Goal: Information Seeking & Learning: Learn about a topic

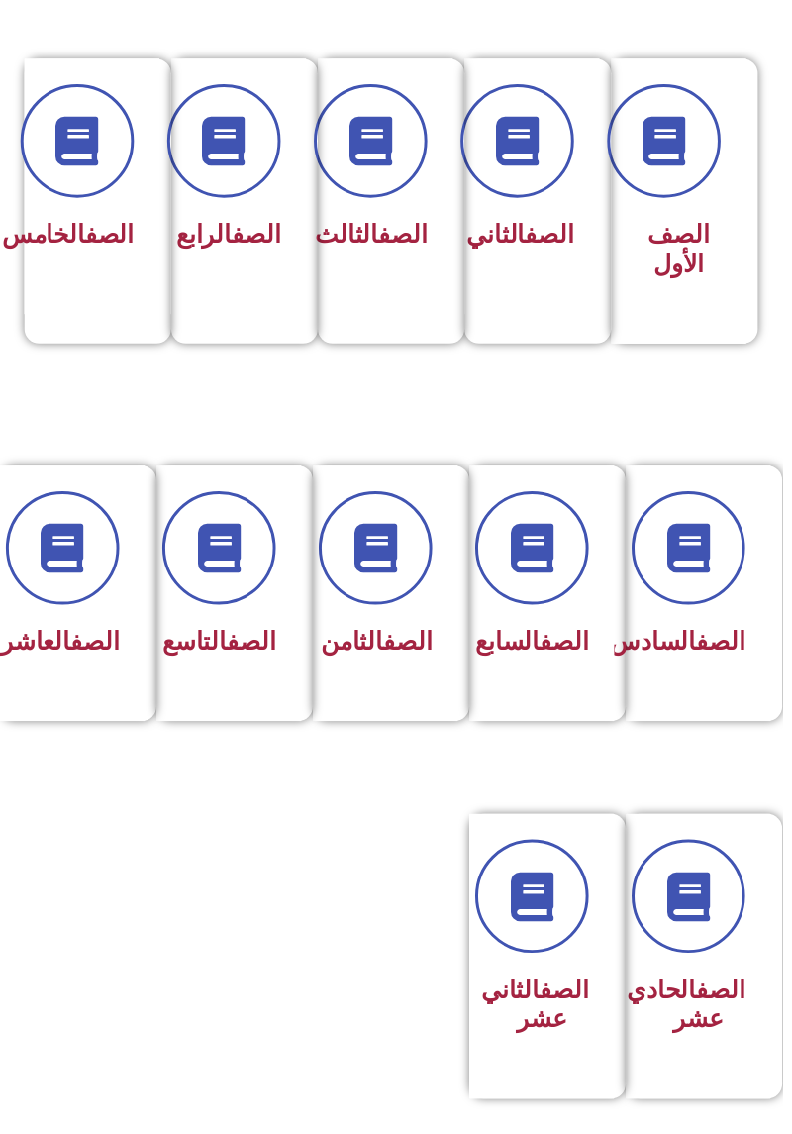
scroll to position [484, -10]
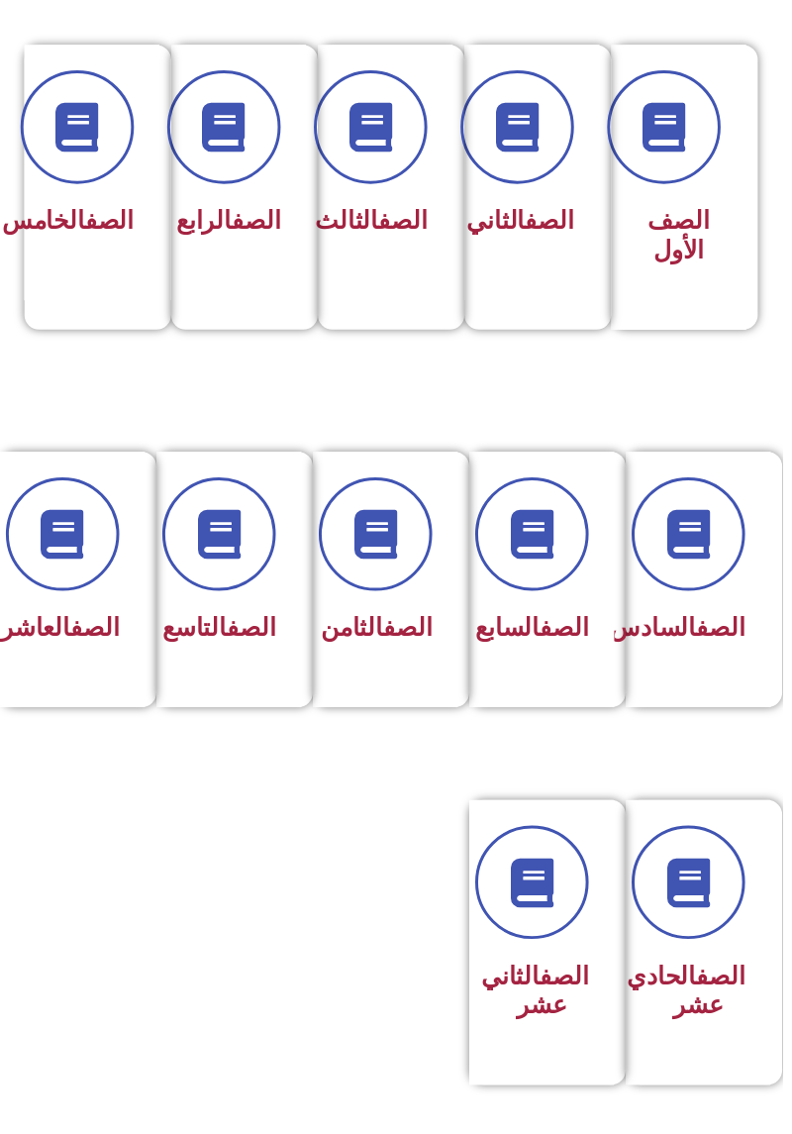
click at [764, 598] on div "الصف السادس" at bounding box center [707, 586] width 147 height 258
click at [223, 701] on div "الصف التاسع" at bounding box center [231, 586] width 147 height 258
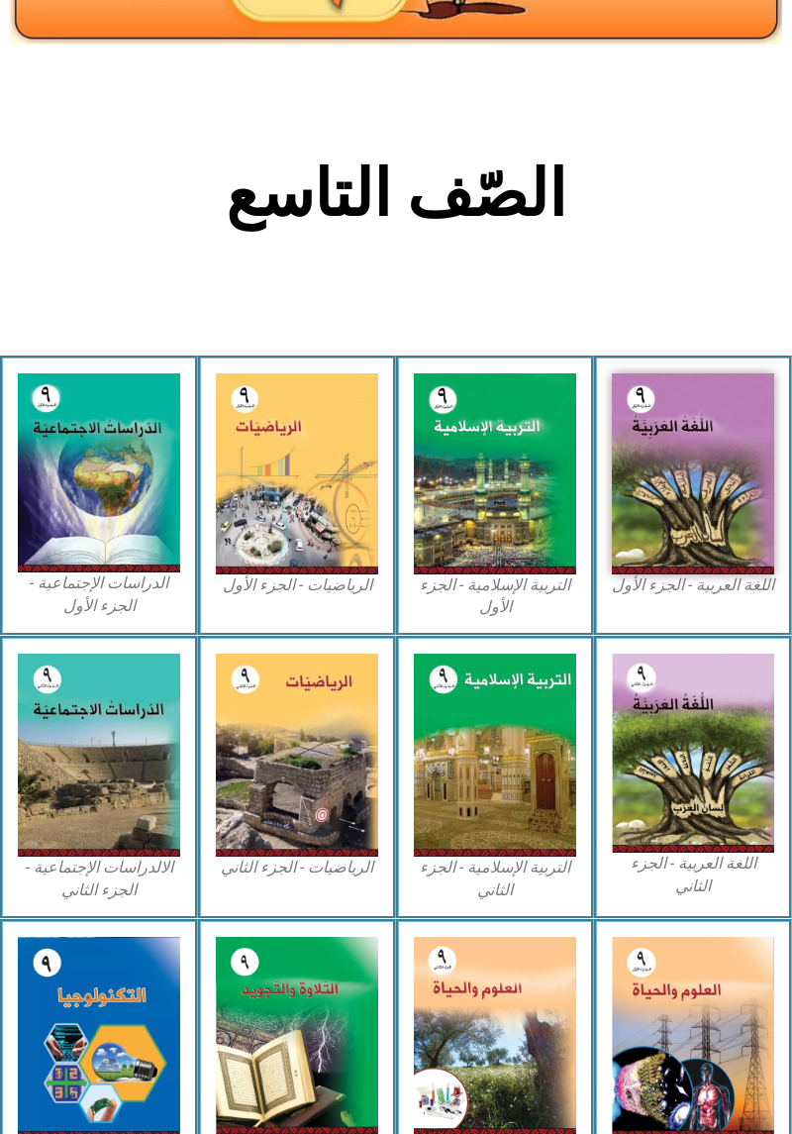
scroll to position [273, 0]
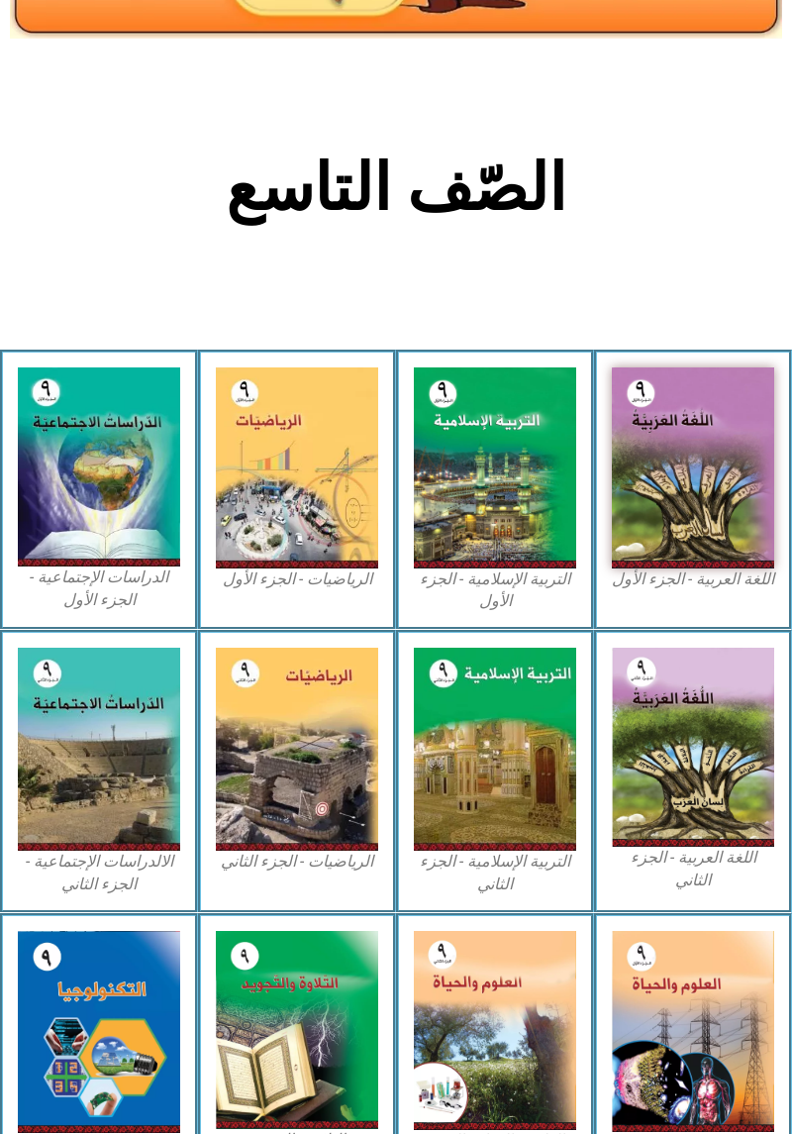
click at [709, 457] on img at bounding box center [693, 467] width 162 height 201
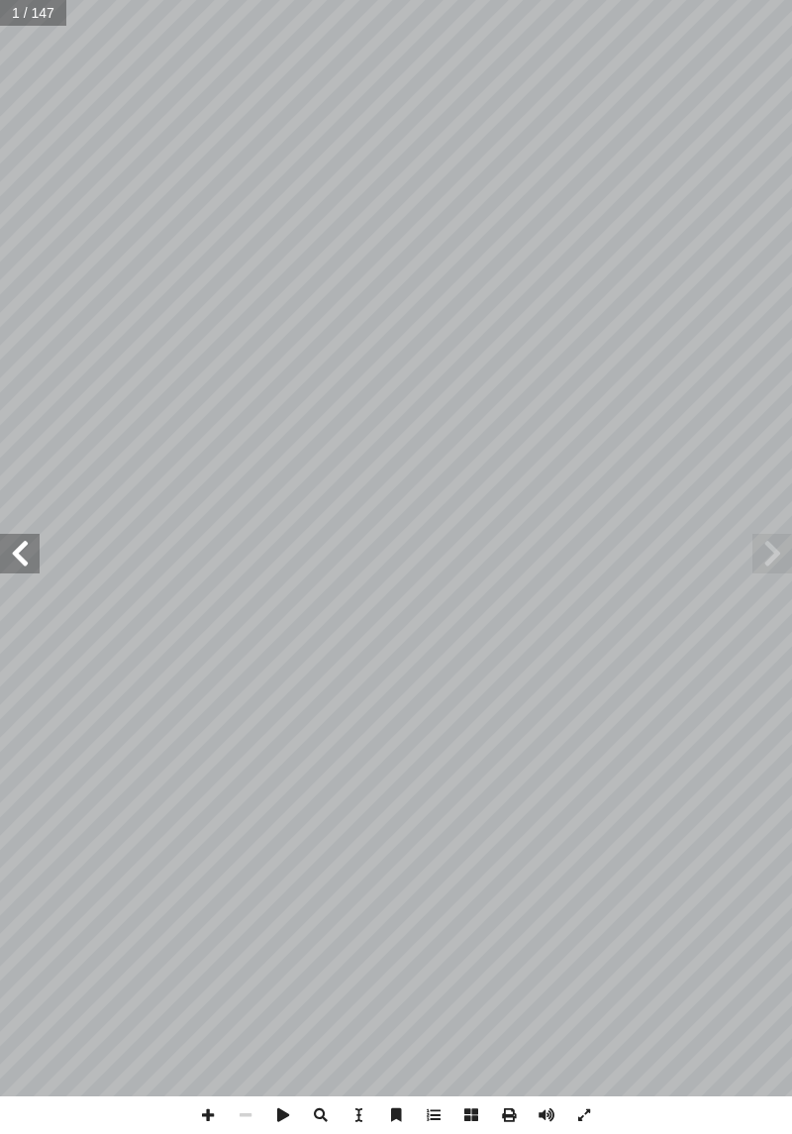
click at [774, 566] on span at bounding box center [773, 554] width 40 height 40
click at [756, 568] on span at bounding box center [773, 554] width 40 height 40
click at [770, 534] on span at bounding box center [773, 554] width 40 height 40
click at [20, 546] on span at bounding box center [20, 554] width 40 height 40
click at [34, 552] on span at bounding box center [20, 554] width 40 height 40
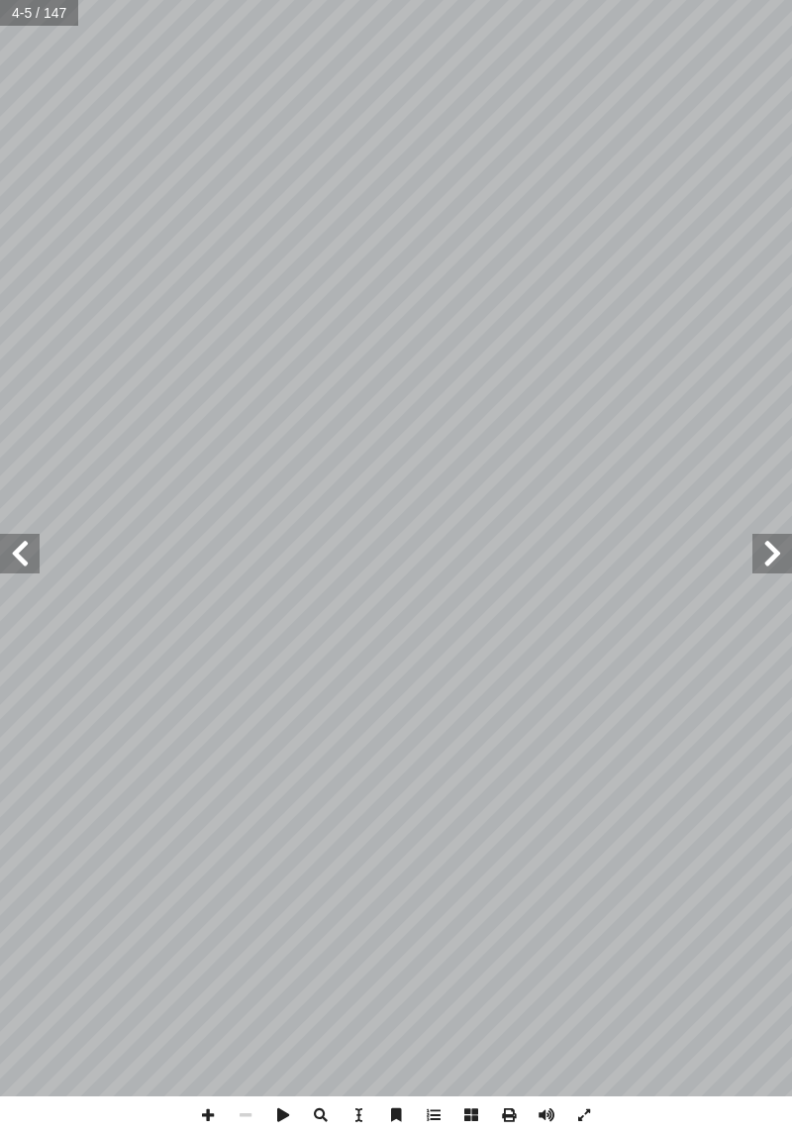
click at [23, 557] on span at bounding box center [20, 554] width 40 height 40
click at [20, 543] on span at bounding box center [20, 554] width 40 height 40
click at [38, 551] on span at bounding box center [20, 554] width 40 height 40
click at [20, 545] on span at bounding box center [20, 554] width 40 height 40
click at [21, 551] on span at bounding box center [20, 554] width 40 height 40
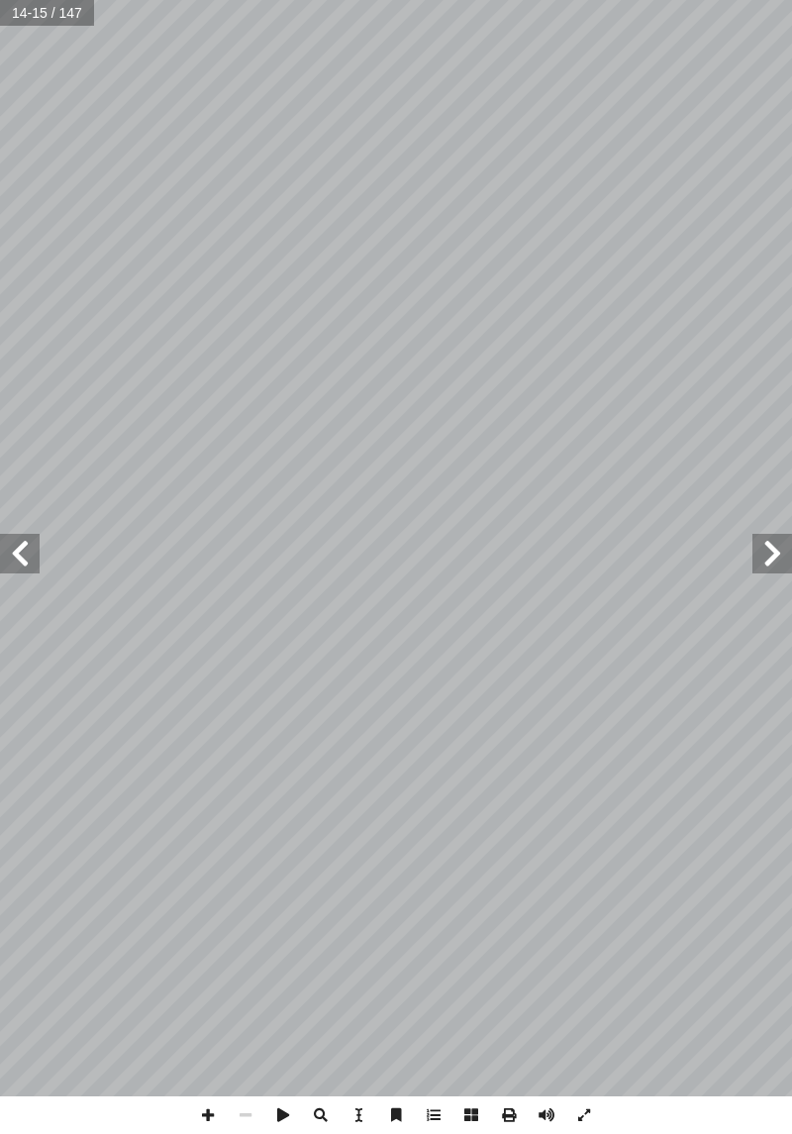
click at [26, 555] on span at bounding box center [20, 554] width 40 height 40
click at [24, 559] on span at bounding box center [20, 554] width 40 height 40
click at [15, 556] on span at bounding box center [20, 554] width 40 height 40
click at [25, 536] on span at bounding box center [20, 554] width 40 height 40
click at [36, 566] on span at bounding box center [20, 554] width 40 height 40
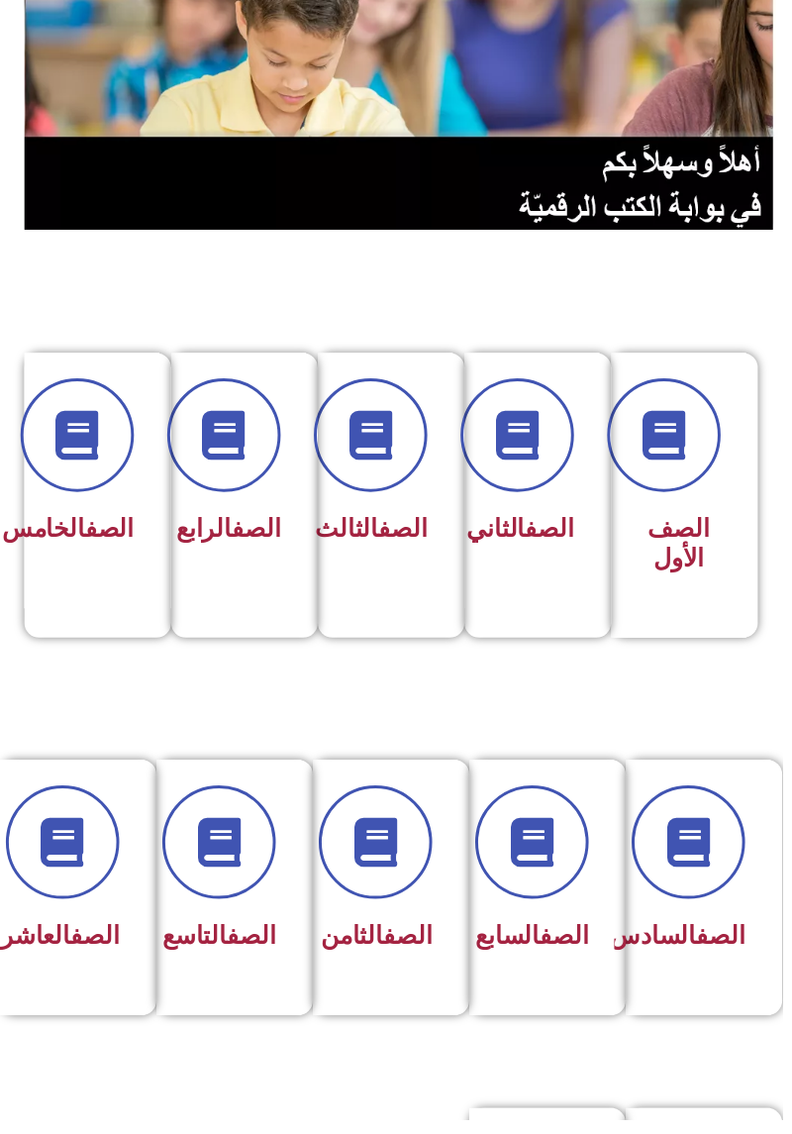
scroll to position [187, -10]
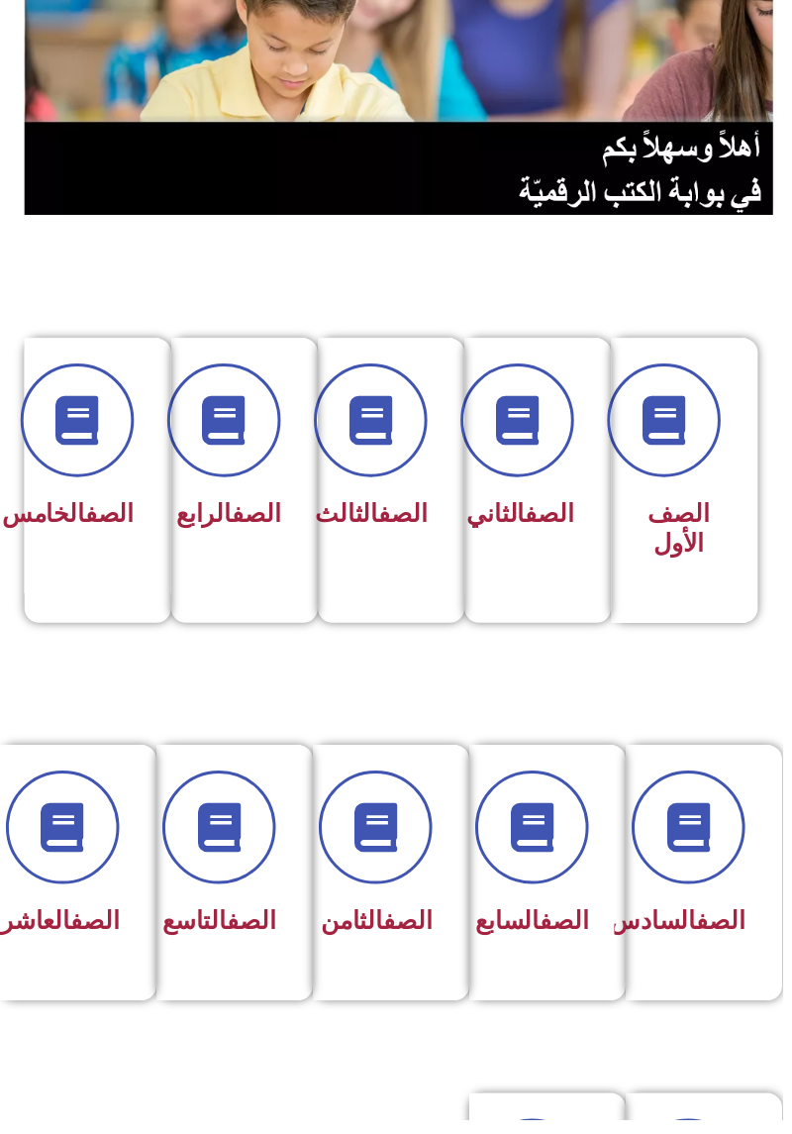
click at [276, 829] on span at bounding box center [221, 837] width 115 height 115
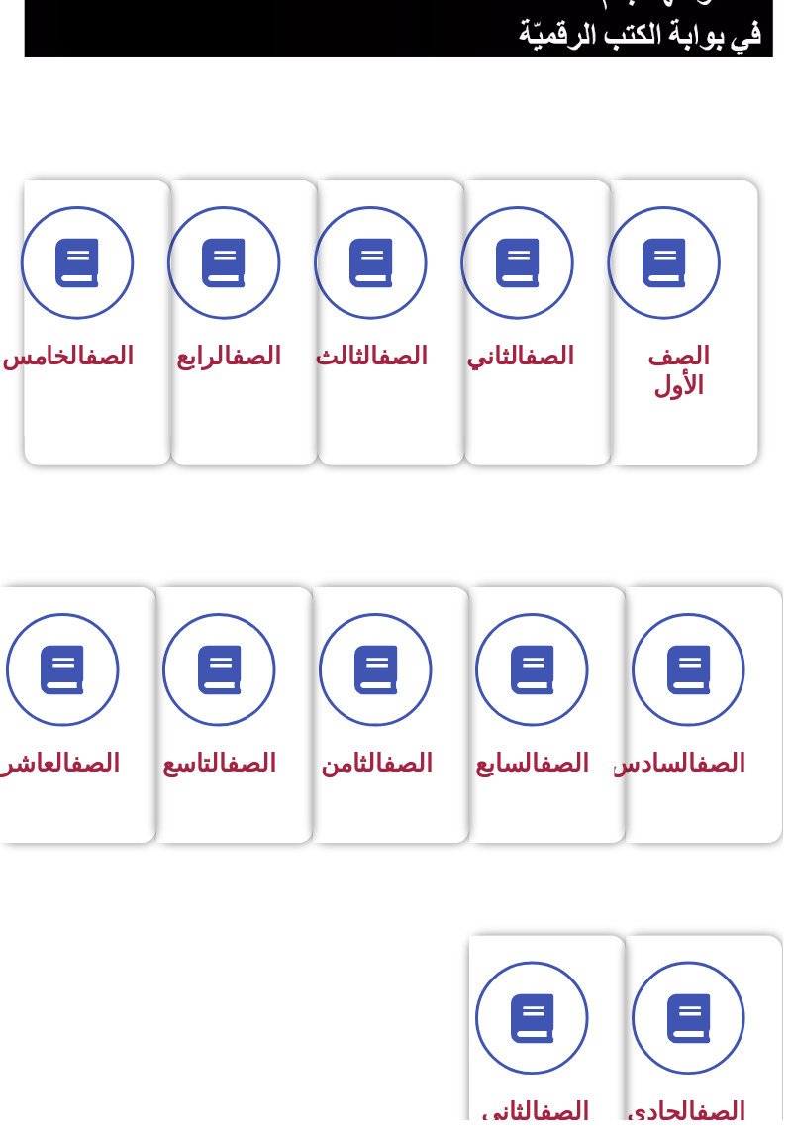
scroll to position [350, -10]
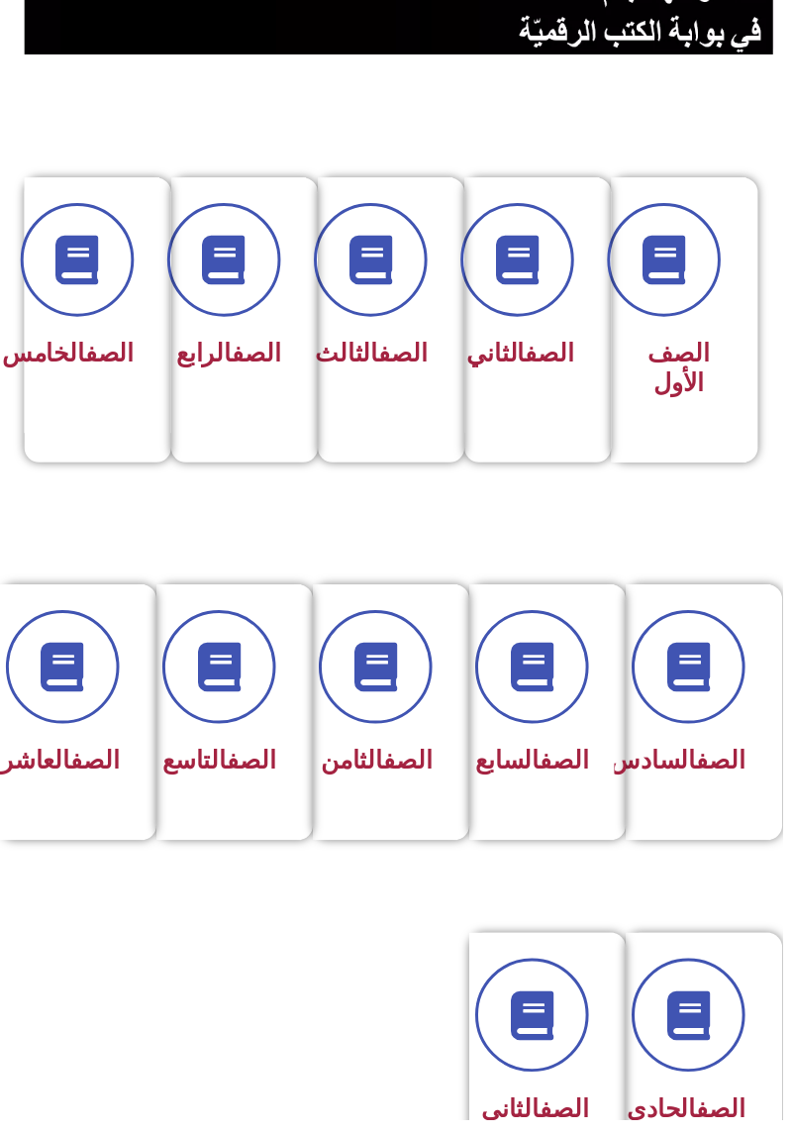
click at [247, 690] on icon at bounding box center [222, 676] width 50 height 50
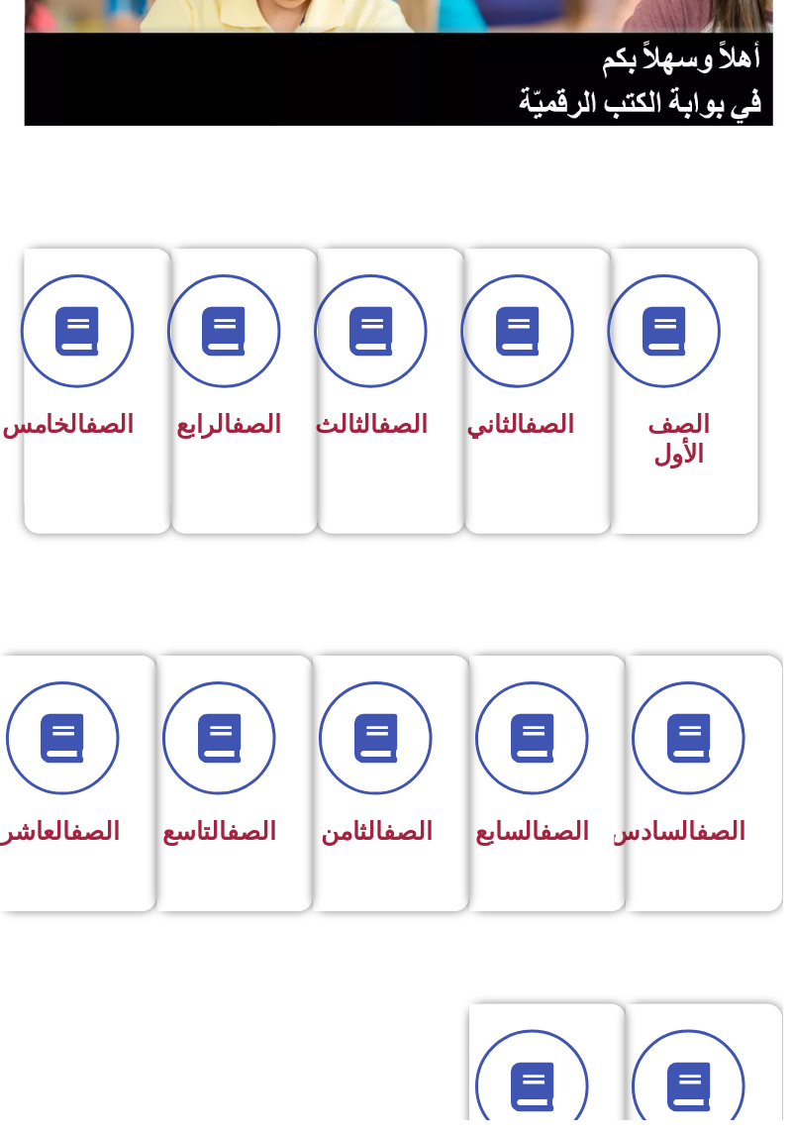
scroll to position [279, -10]
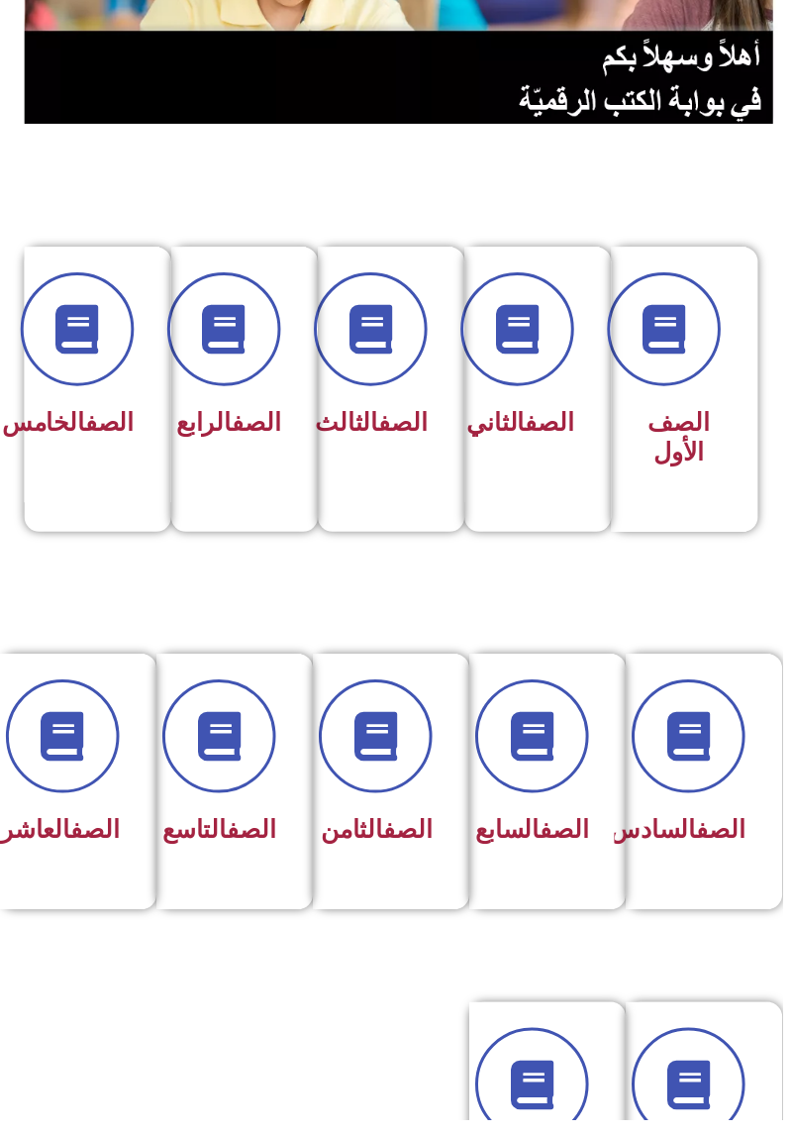
click at [245, 784] on span at bounding box center [221, 745] width 115 height 115
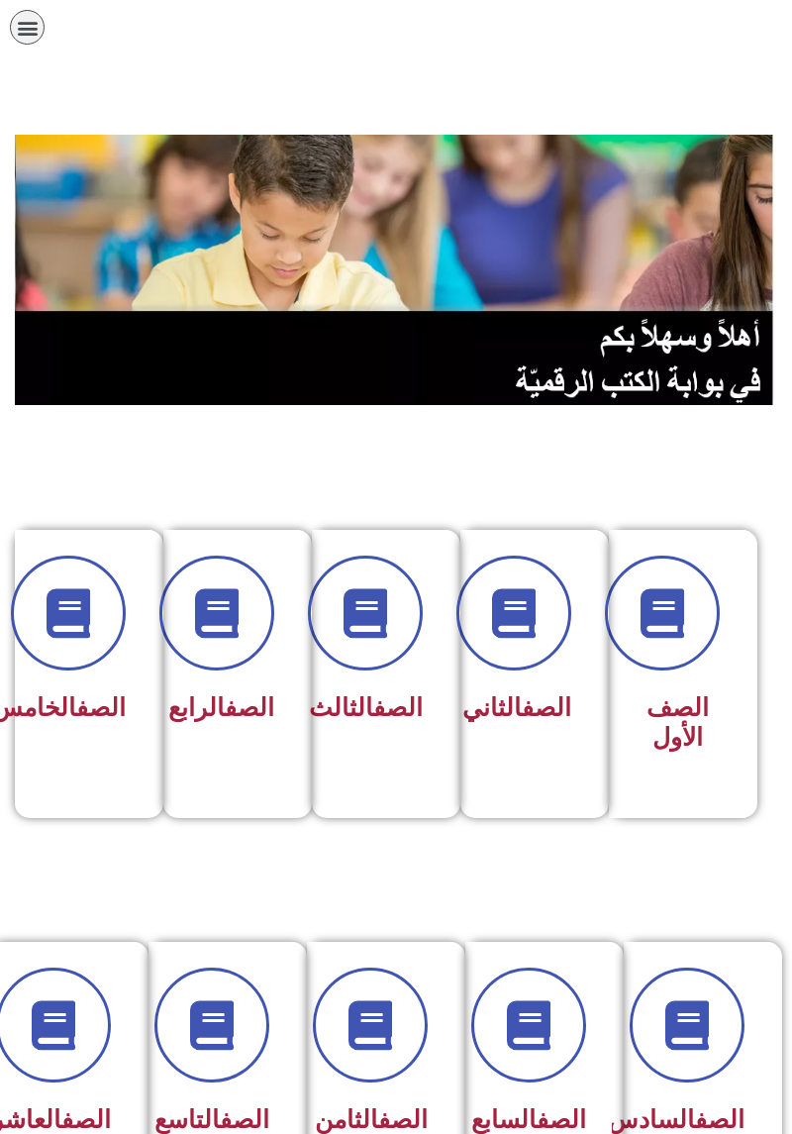
scroll to position [0, -10]
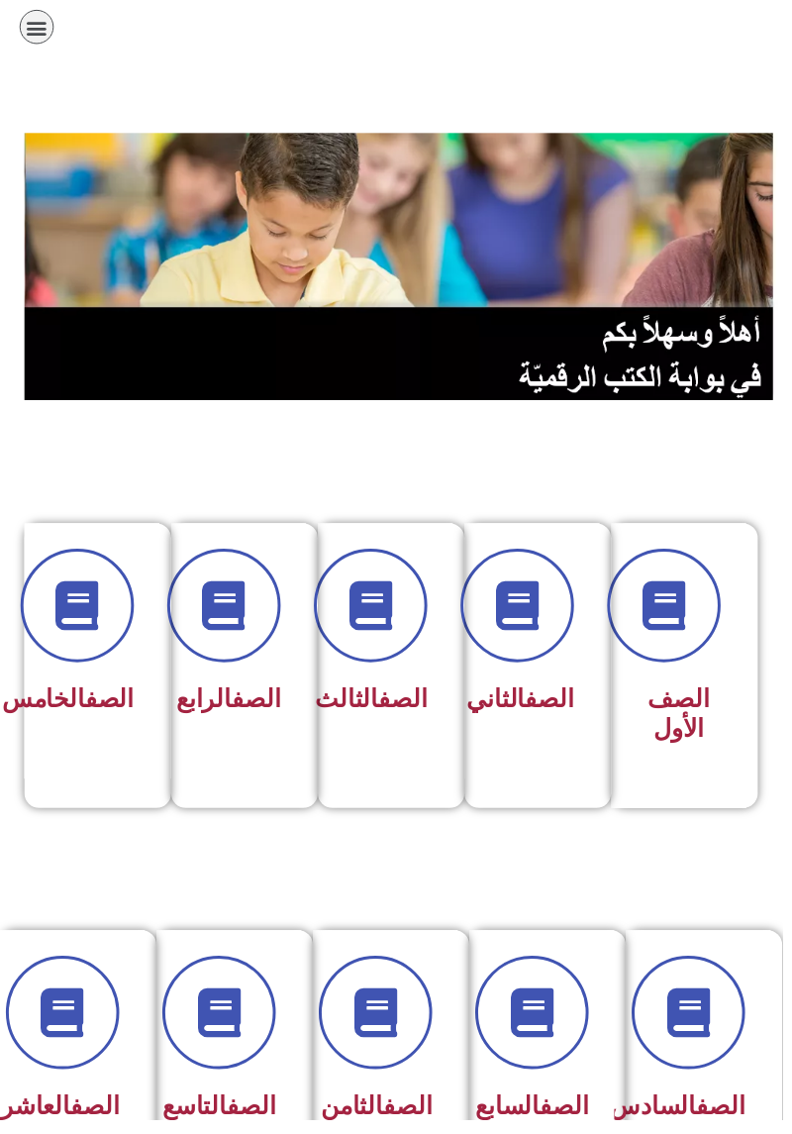
click at [220, 1028] on icon at bounding box center [222, 1025] width 50 height 50
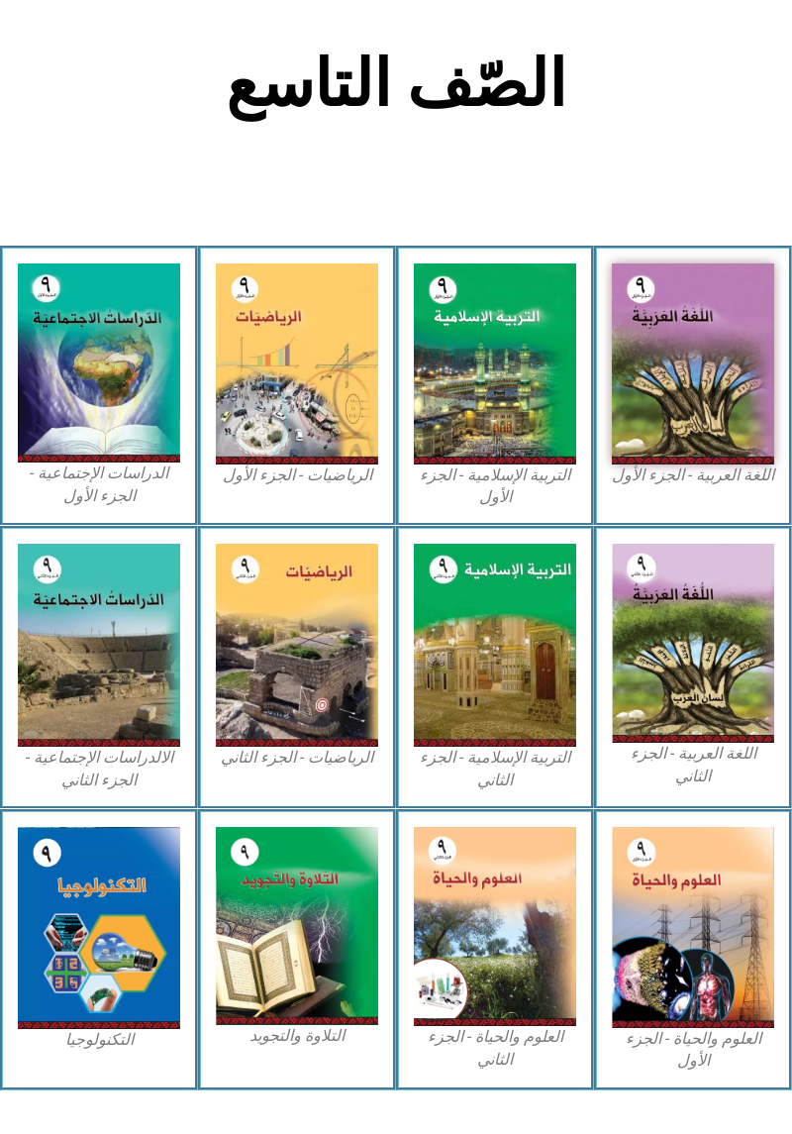
scroll to position [396, 0]
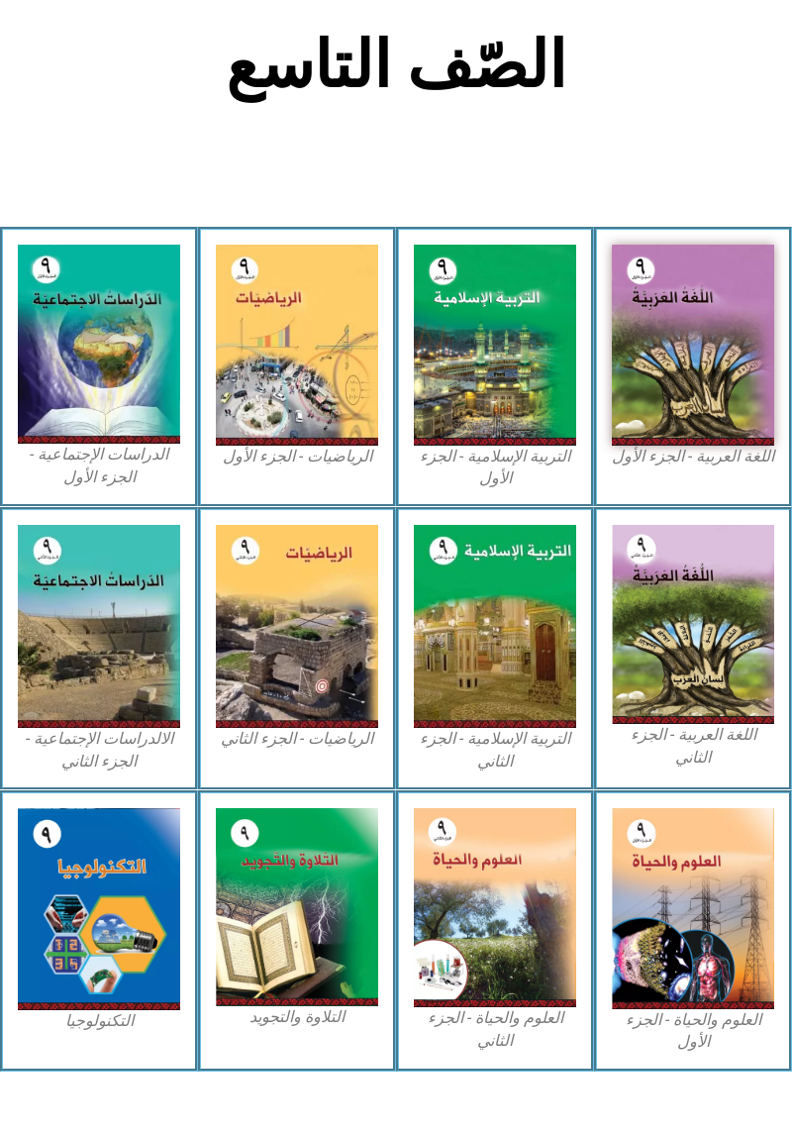
click at [670, 971] on img at bounding box center [693, 908] width 162 height 201
click at [678, 329] on img at bounding box center [693, 345] width 162 height 201
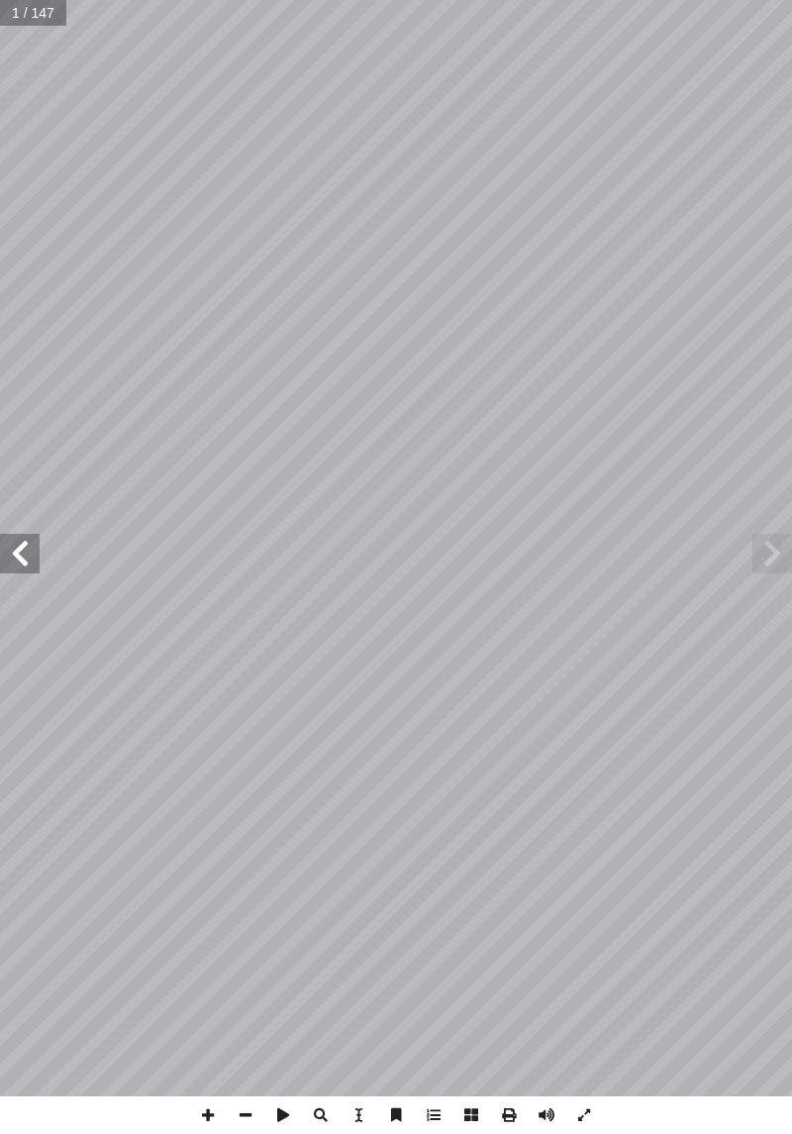
click at [25, 545] on span at bounding box center [20, 554] width 40 height 40
click at [32, 554] on span at bounding box center [20, 554] width 40 height 40
click at [30, 549] on span at bounding box center [20, 554] width 40 height 40
click at [30, 548] on span at bounding box center [20, 554] width 40 height 40
click at [26, 551] on span at bounding box center [20, 554] width 40 height 40
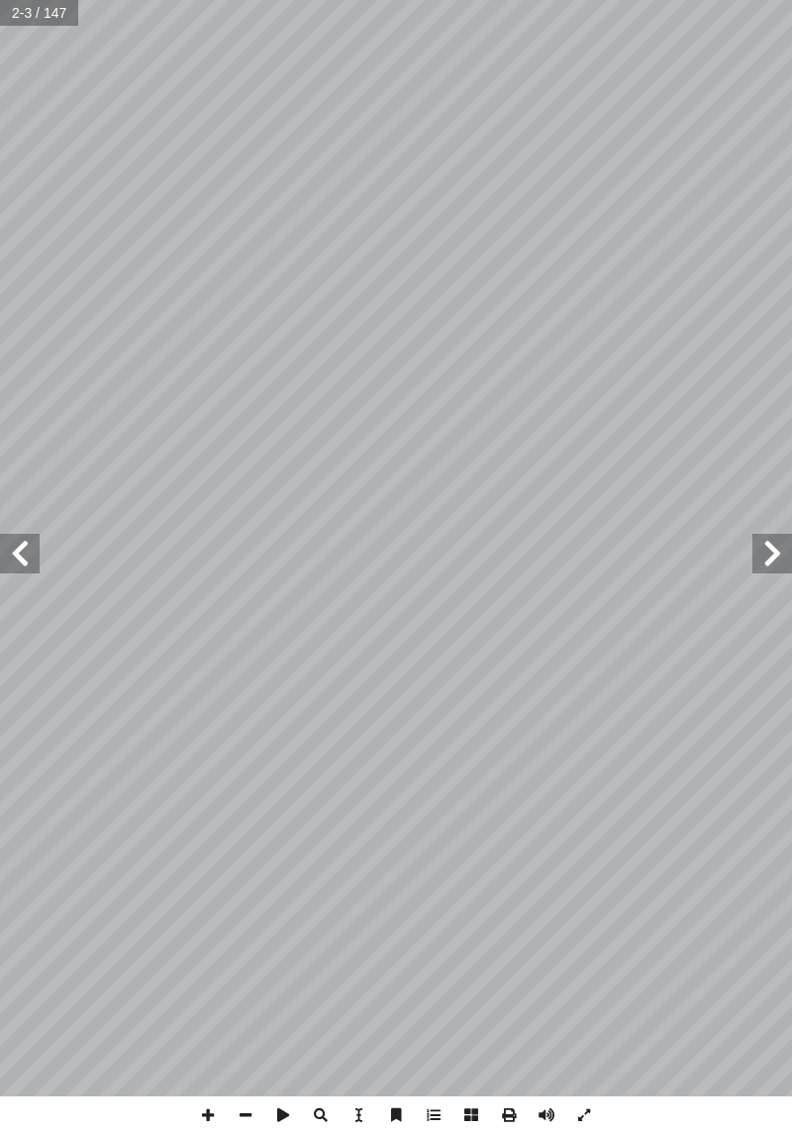
click at [28, 545] on span at bounding box center [20, 554] width 40 height 40
click at [783, 537] on span at bounding box center [773, 554] width 40 height 40
click at [38, 560] on span at bounding box center [20, 554] width 40 height 40
click at [771, 560] on span at bounding box center [773, 554] width 40 height 40
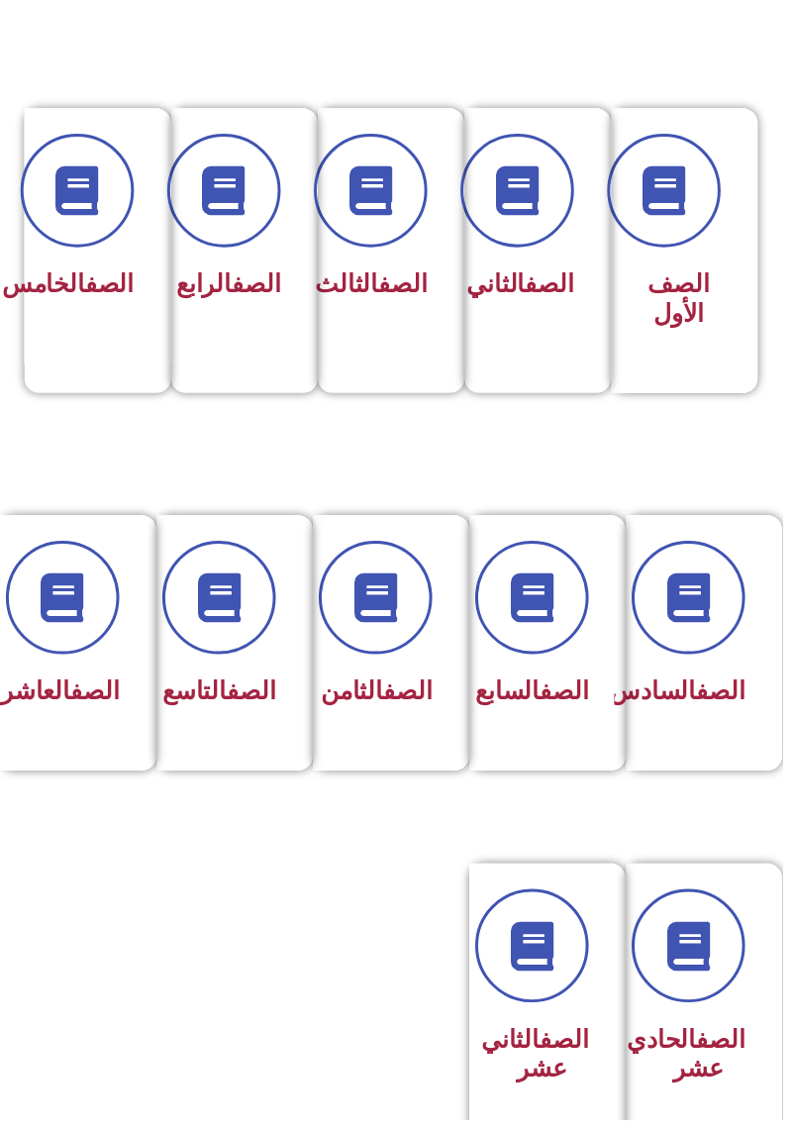
scroll to position [430, -10]
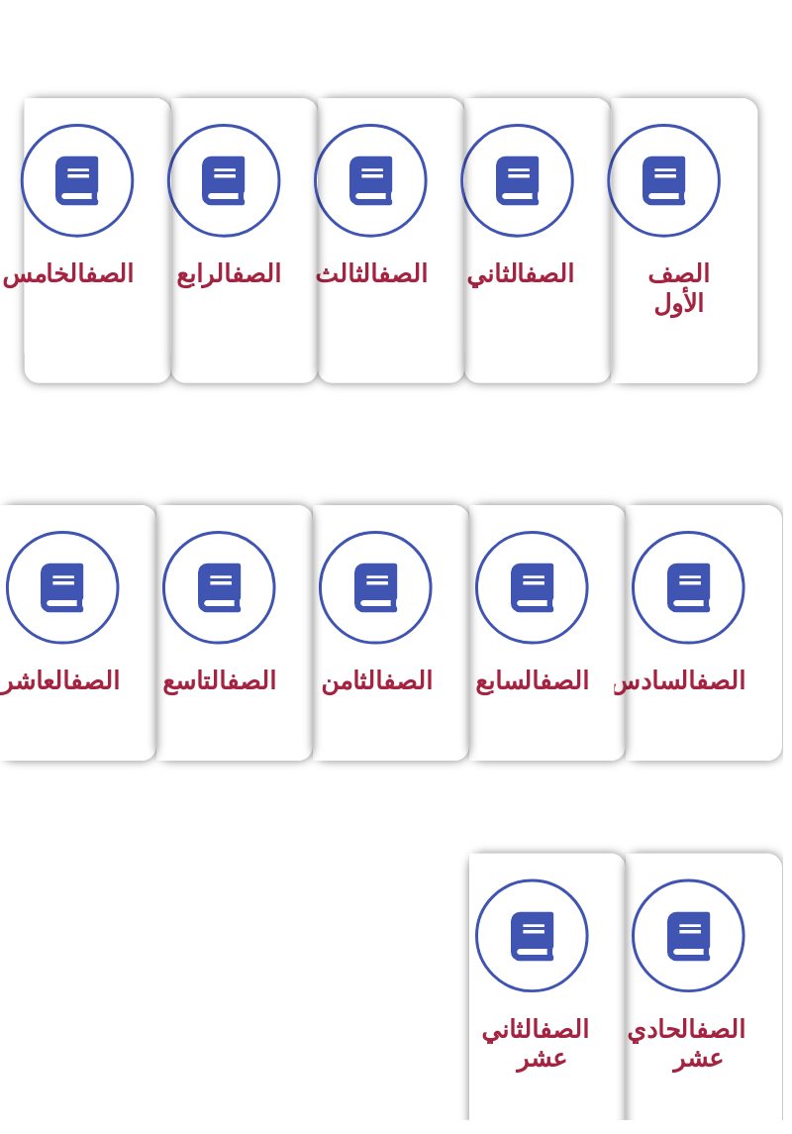
click at [268, 592] on span at bounding box center [221, 595] width 115 height 115
click at [216, 335] on div "الصف الرابع" at bounding box center [241, 229] width 137 height 258
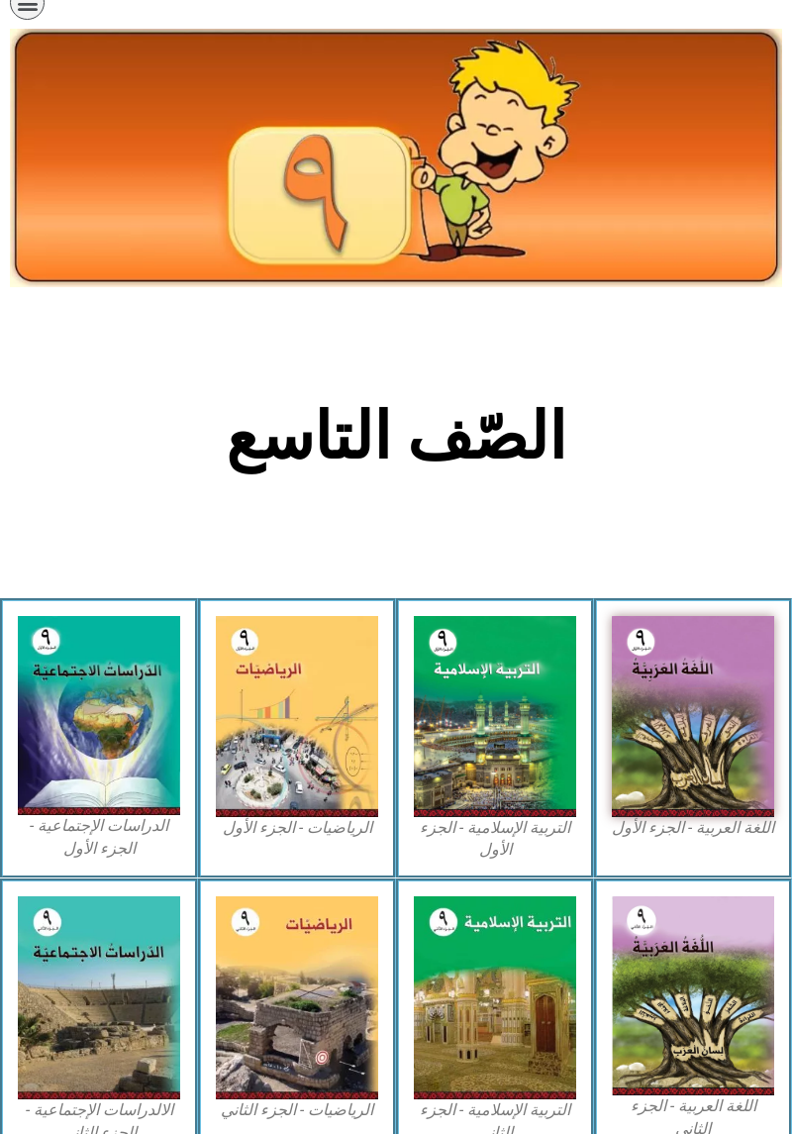
scroll to position [12, 0]
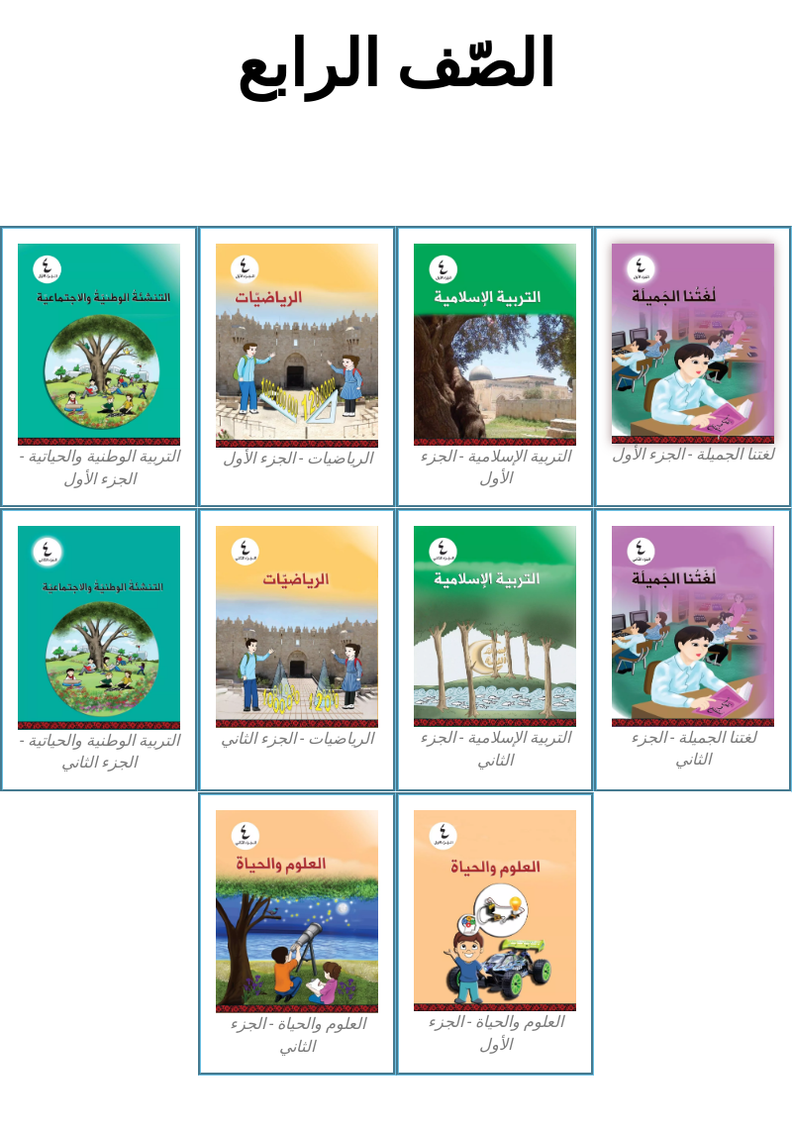
scroll to position [397, 0]
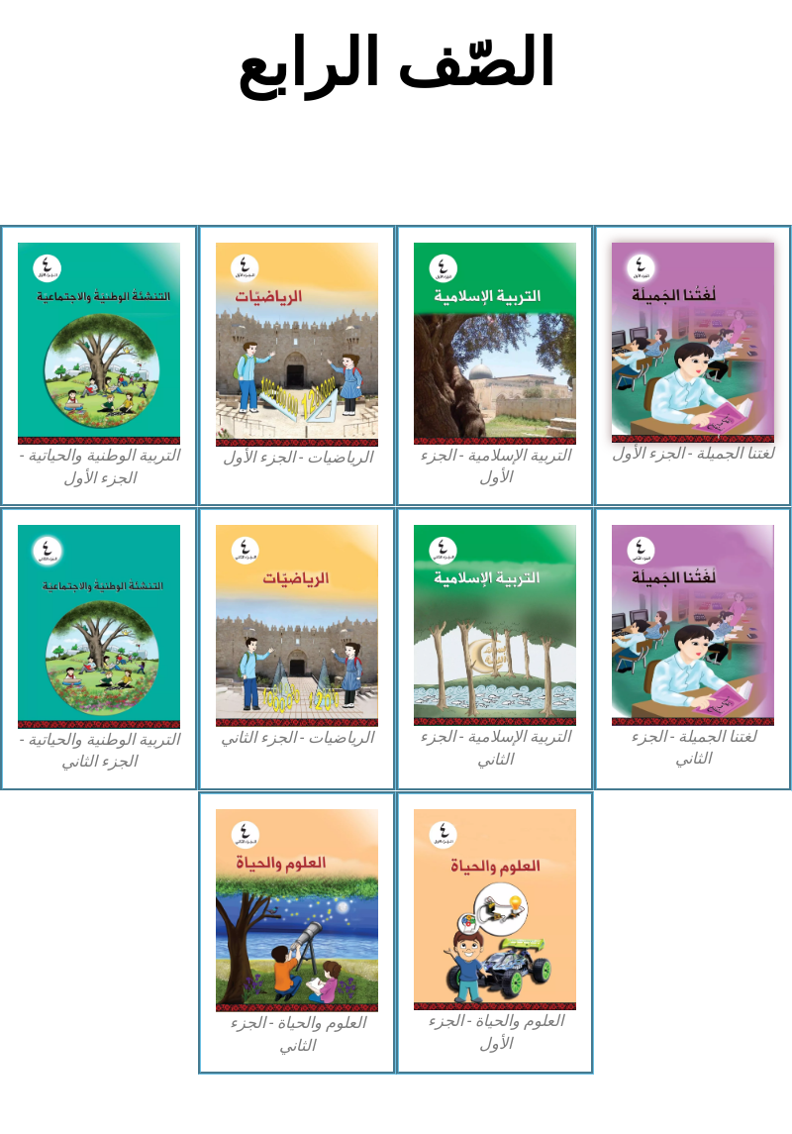
click at [705, 396] on img at bounding box center [693, 343] width 162 height 200
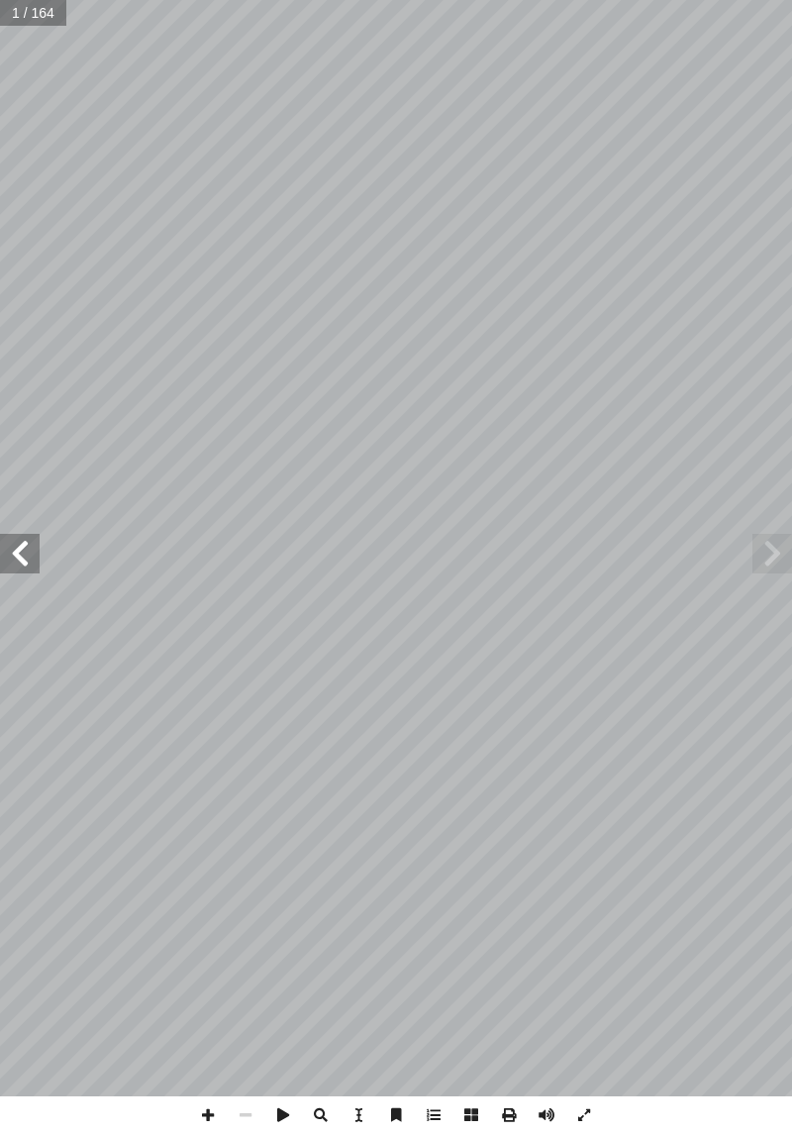
click at [35, 566] on span at bounding box center [20, 554] width 40 height 40
click at [4, 564] on span at bounding box center [20, 554] width 40 height 40
click at [12, 543] on span at bounding box center [20, 554] width 40 height 40
click at [17, 557] on span at bounding box center [20, 554] width 40 height 40
click at [39, 534] on span at bounding box center [20, 554] width 40 height 40
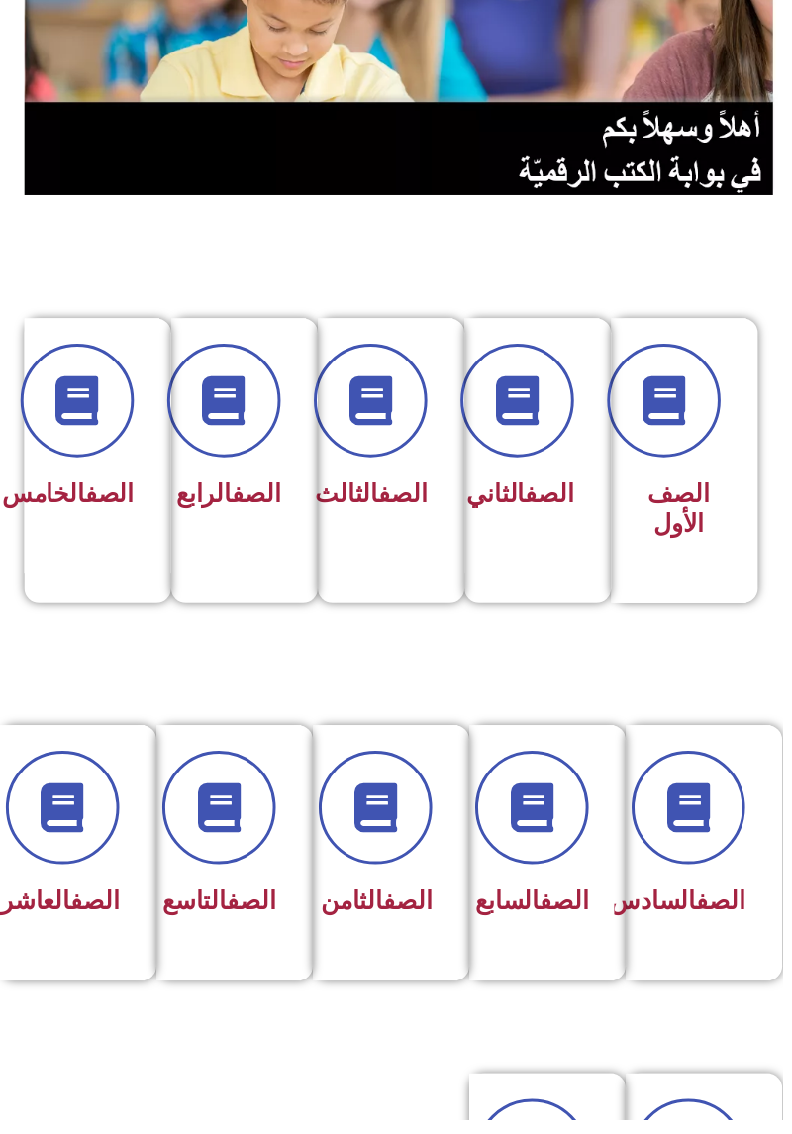
scroll to position [212, -10]
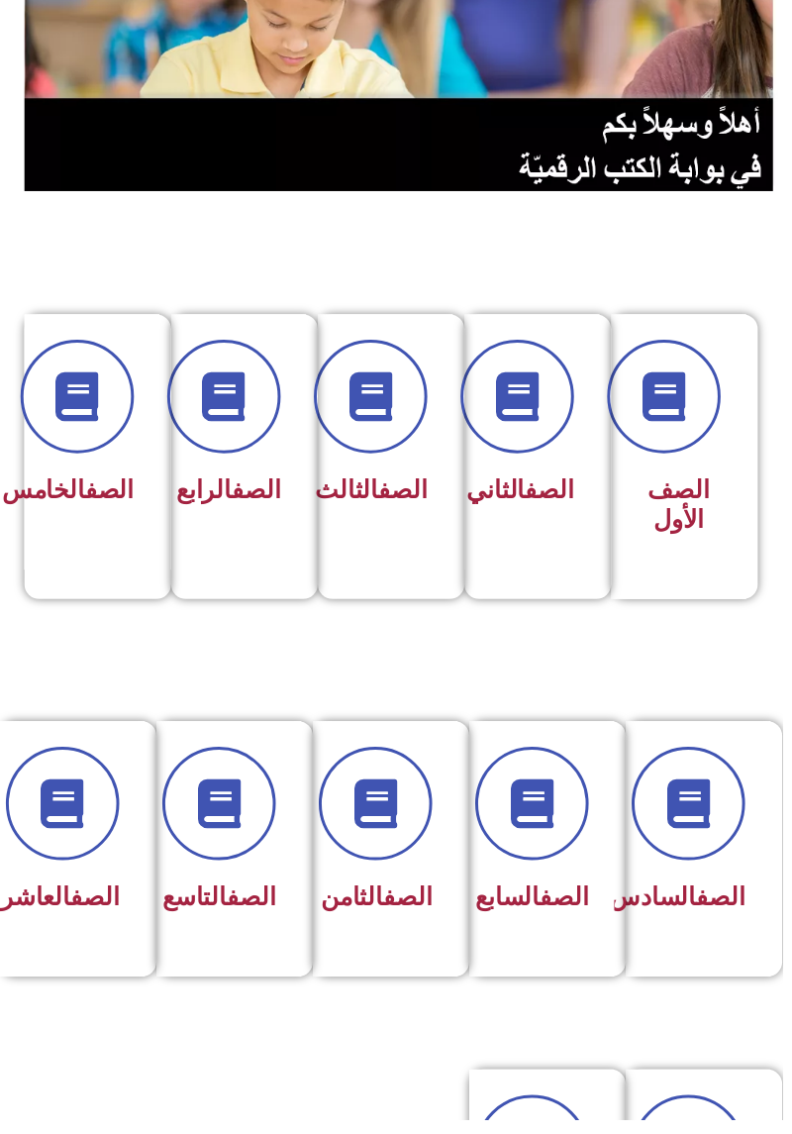
click at [124, 383] on span at bounding box center [78, 401] width 115 height 115
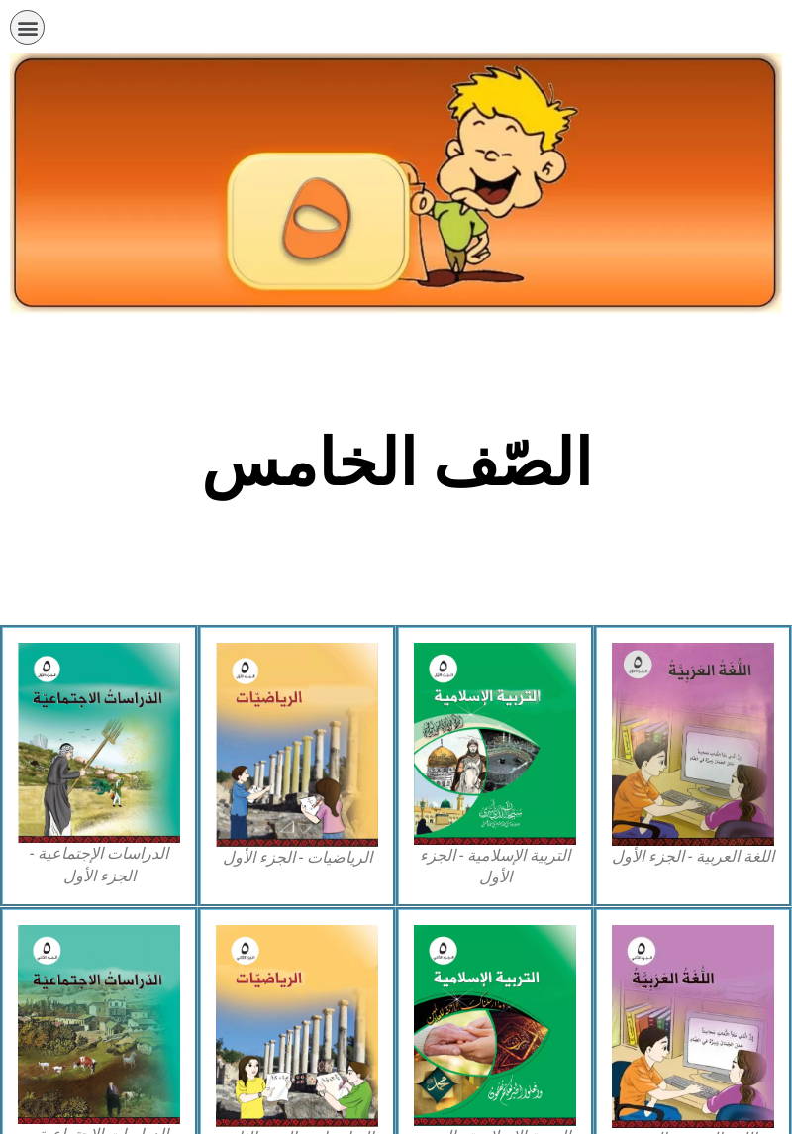
click at [700, 711] on img at bounding box center [693, 744] width 162 height 203
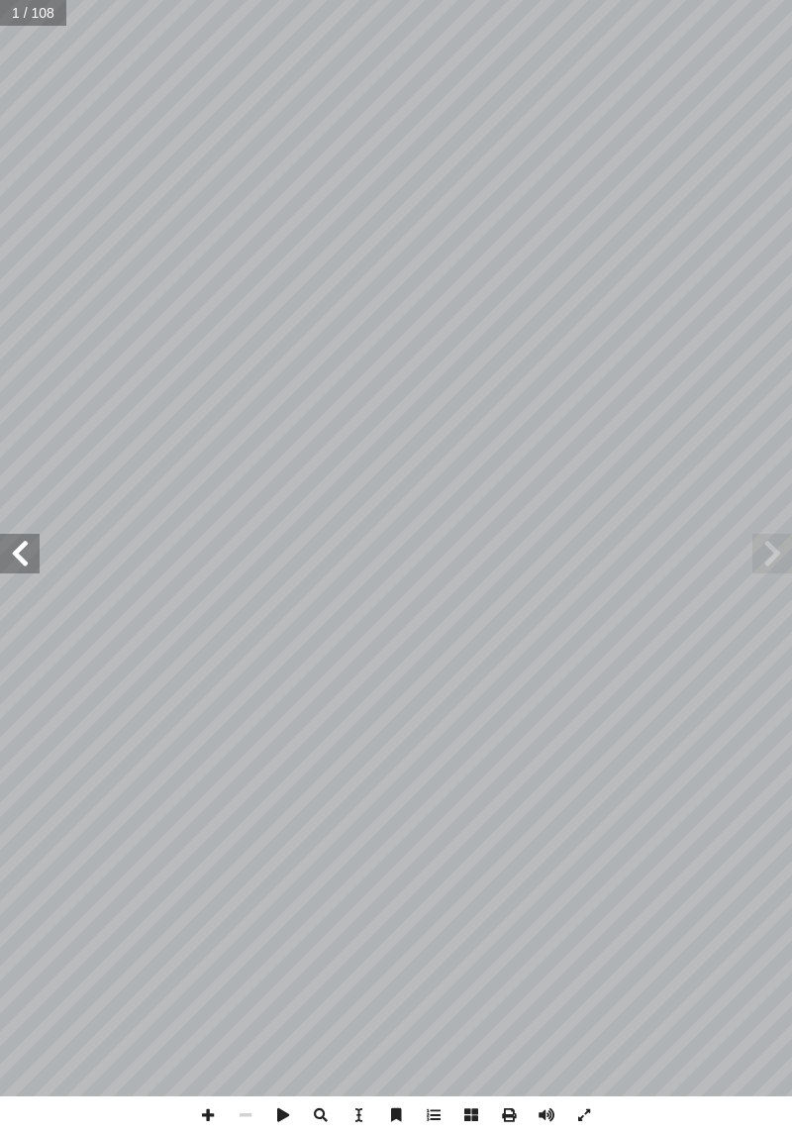
click at [6, 555] on span at bounding box center [20, 554] width 40 height 40
click at [17, 554] on span at bounding box center [20, 554] width 40 height 40
click at [20, 557] on span at bounding box center [20, 554] width 40 height 40
click at [31, 553] on span at bounding box center [20, 554] width 40 height 40
click at [26, 547] on span at bounding box center [20, 554] width 40 height 40
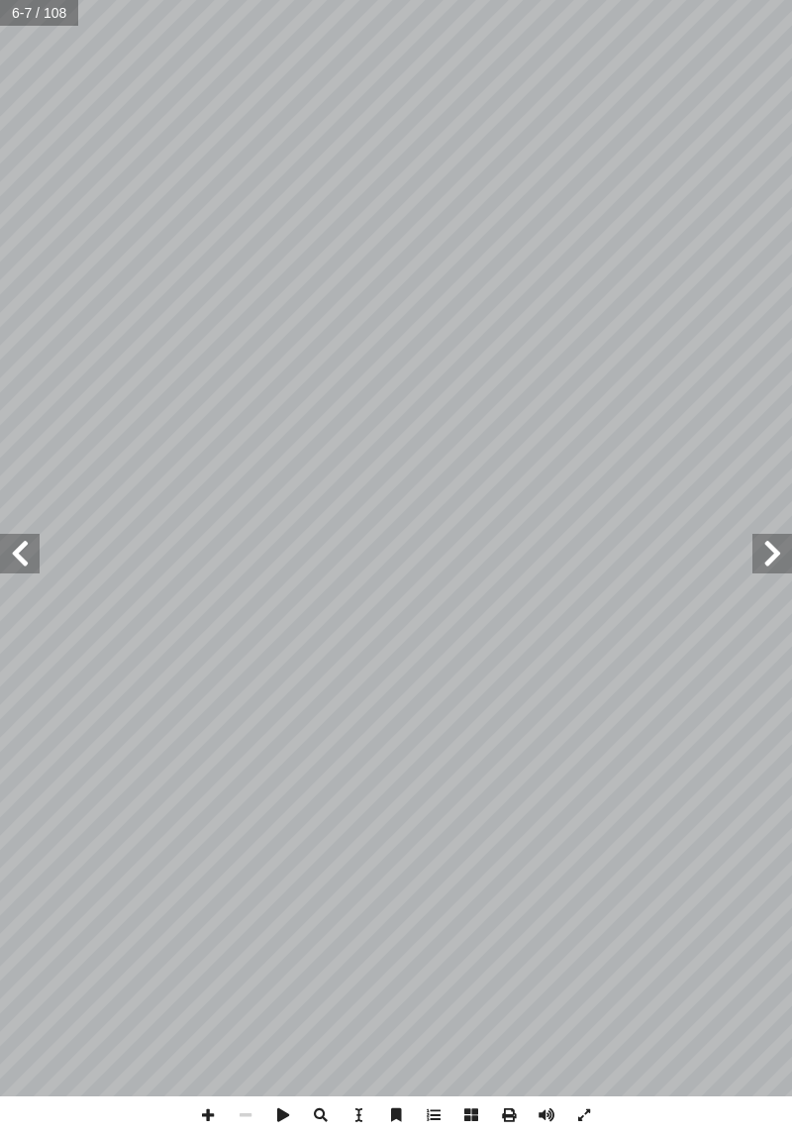
click at [18, 568] on span at bounding box center [20, 554] width 40 height 40
click at [21, 556] on span at bounding box center [20, 554] width 40 height 40
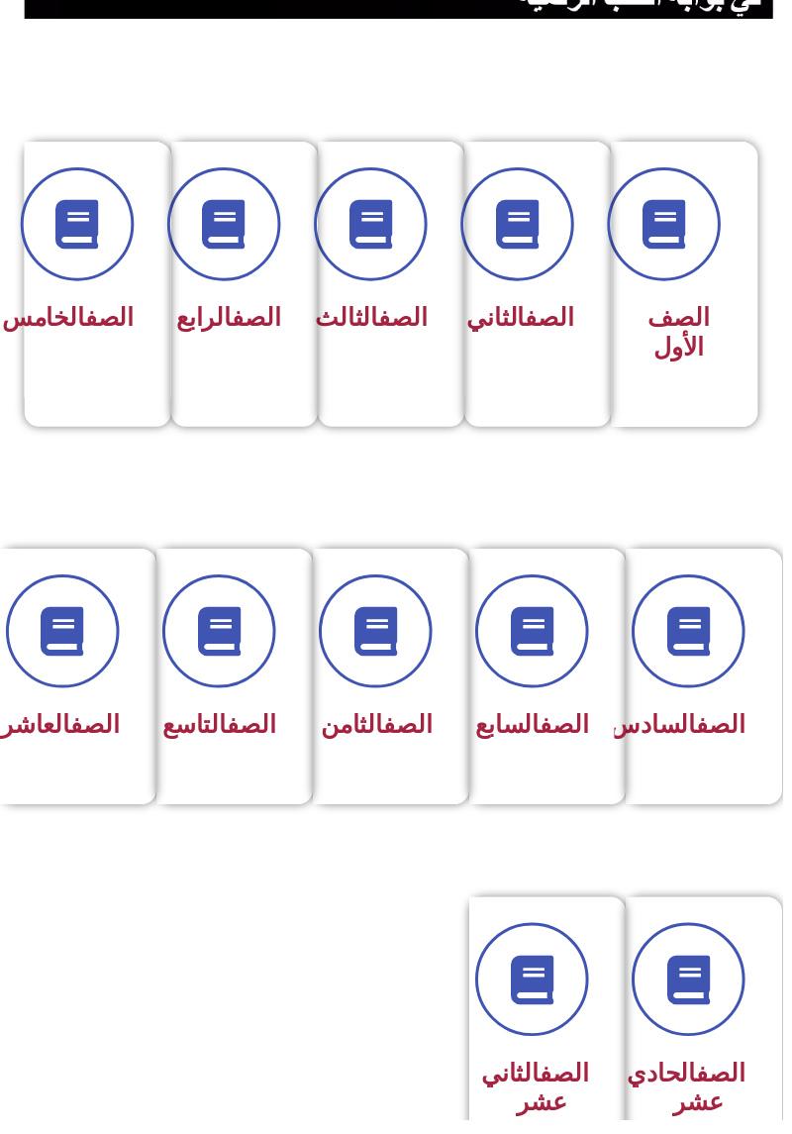
scroll to position [389, -10]
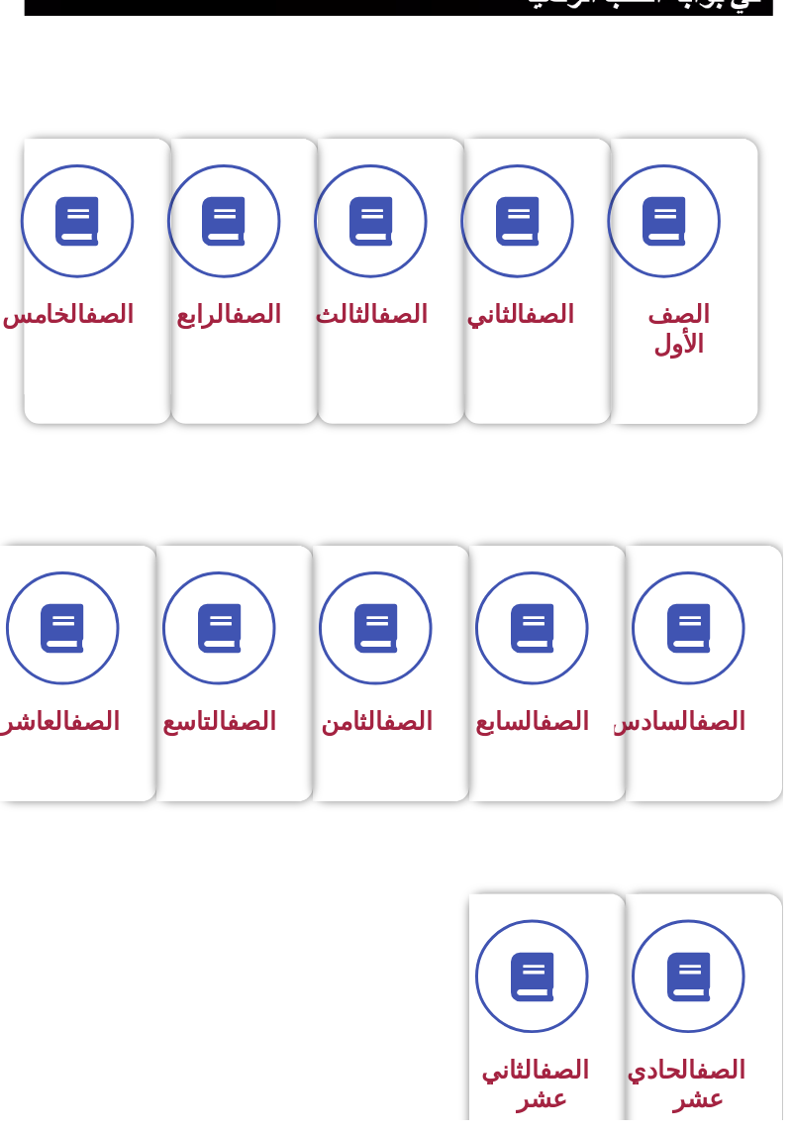
click at [242, 745] on span "الصف التاسع" at bounding box center [221, 730] width 115 height 29
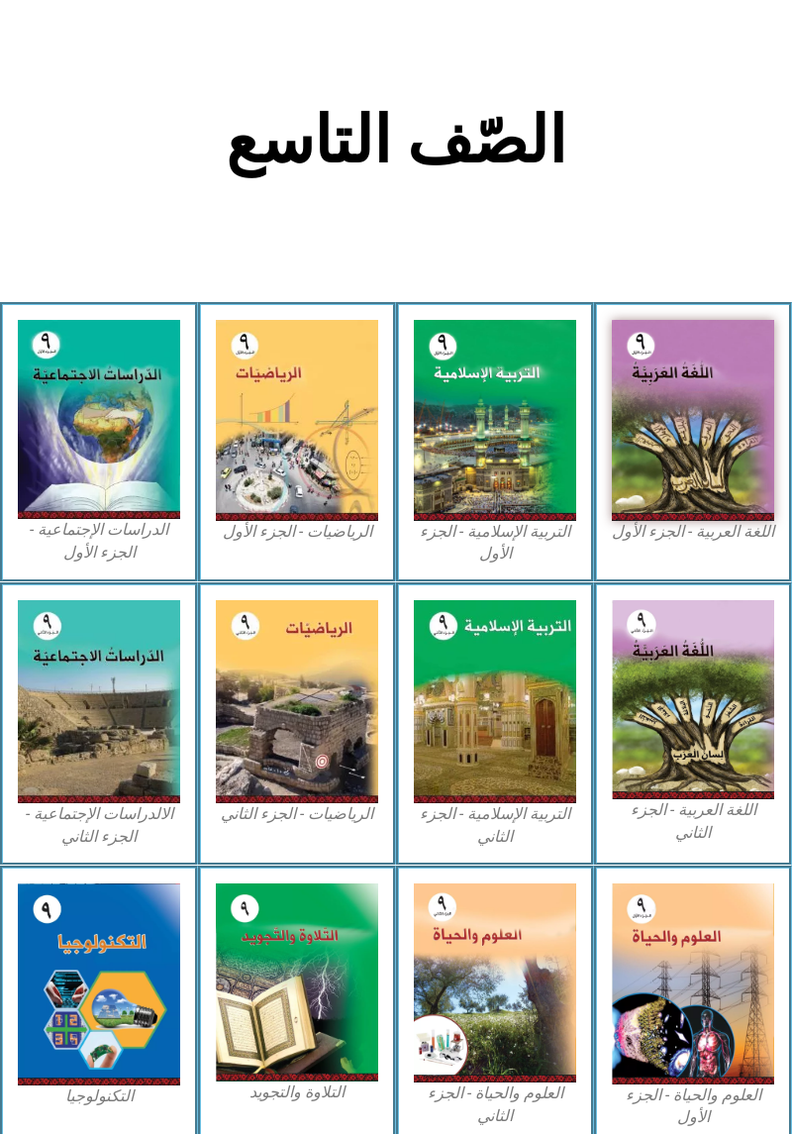
scroll to position [287, 0]
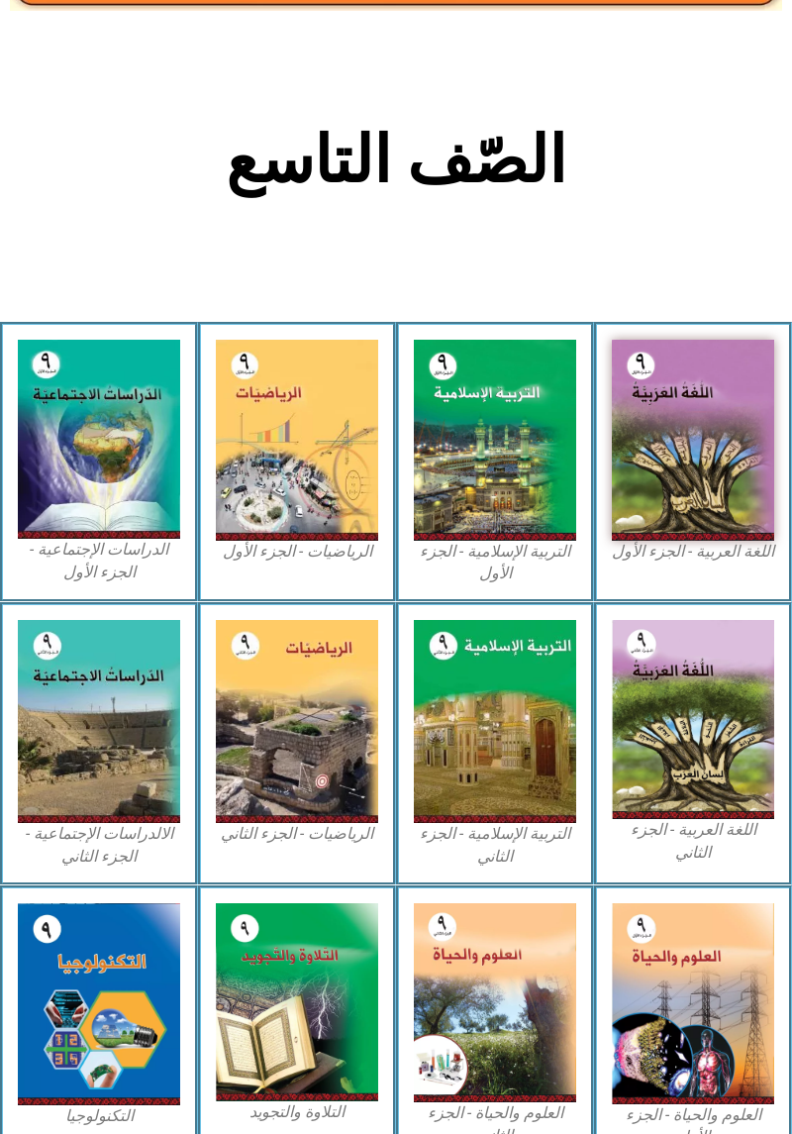
click at [122, 778] on img at bounding box center [99, 721] width 162 height 203
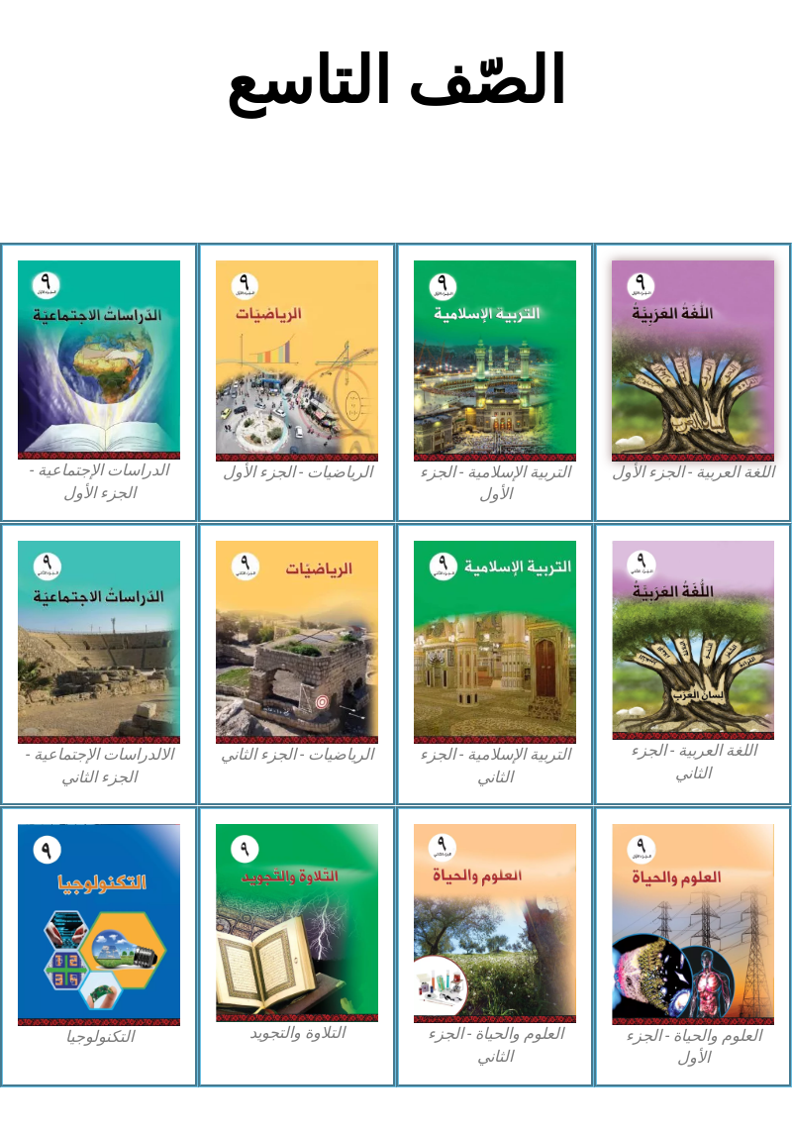
scroll to position [390, 0]
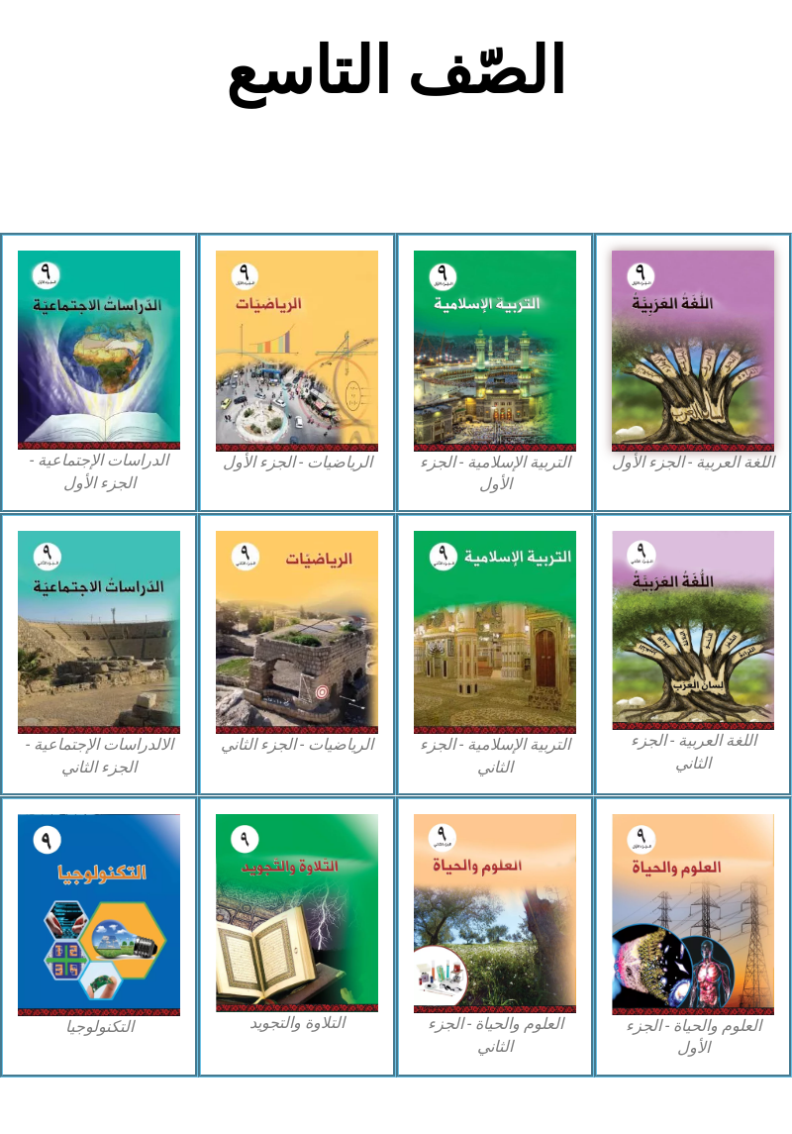
click at [76, 379] on img at bounding box center [99, 351] width 162 height 200
click at [769, 398] on img at bounding box center [693, 351] width 162 height 201
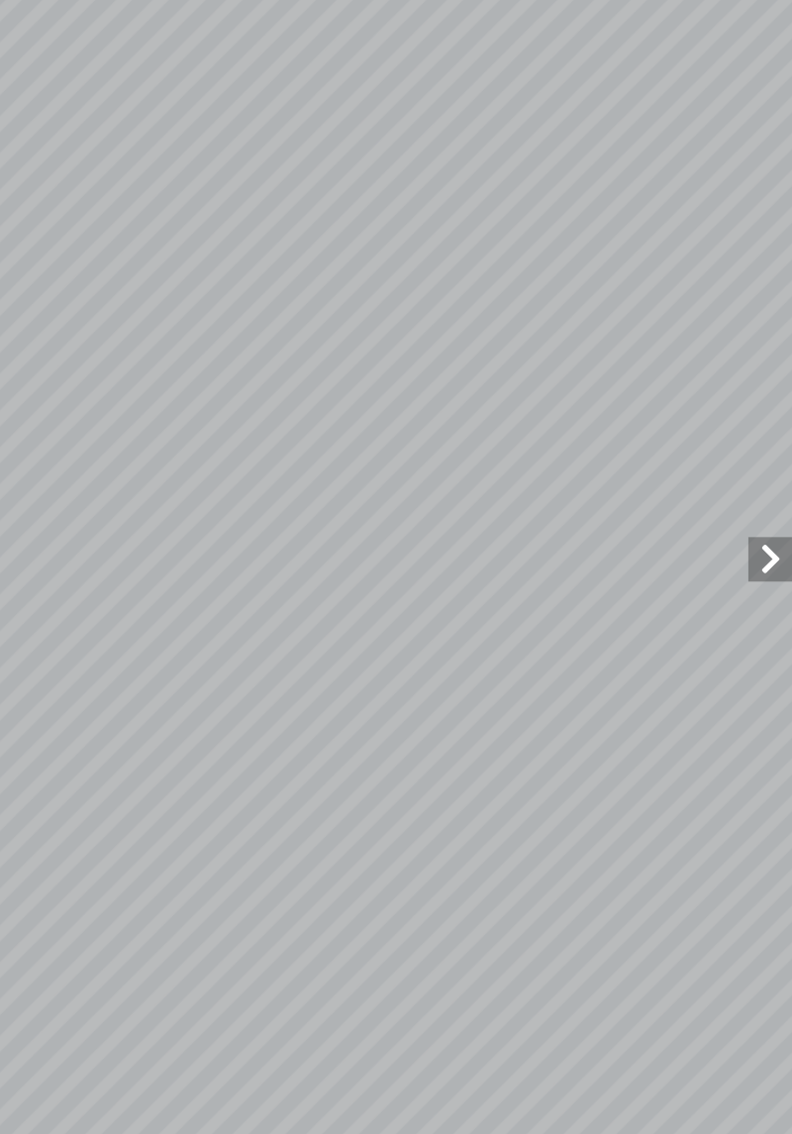
click at [773, 541] on span at bounding box center [773, 554] width 40 height 40
click at [776, 560] on span at bounding box center [773, 554] width 40 height 40
